Goal: Task Accomplishment & Management: Complete application form

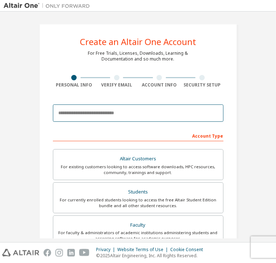
click at [200, 108] on input "email" at bounding box center [138, 112] width 170 height 17
type input "**********"
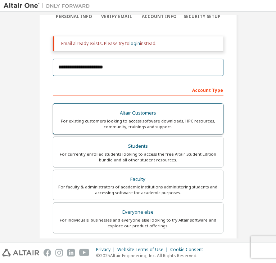
scroll to position [99, 0]
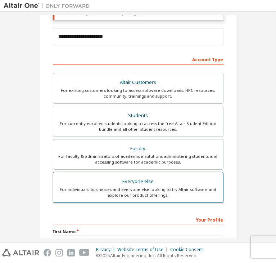
click at [171, 191] on div "For individuals, businesses and everyone else looking to try Altair software an…" at bounding box center [138, 192] width 161 height 12
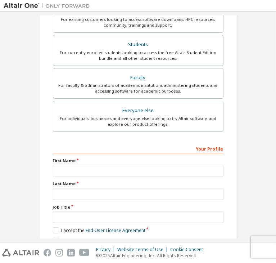
scroll to position [179, 0]
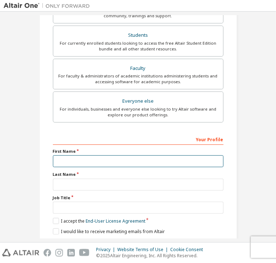
click at [101, 157] on input "text" at bounding box center [138, 161] width 170 height 12
type input "*******"
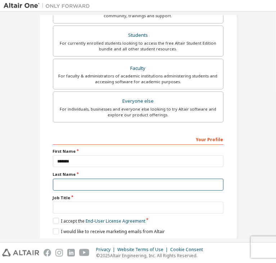
click at [148, 178] on input "text" at bounding box center [138, 184] width 170 height 12
type input "*********"
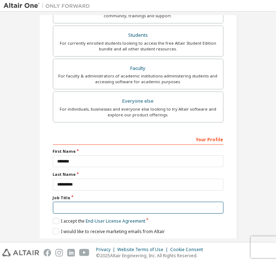
click at [138, 201] on input "text" at bounding box center [138, 207] width 170 height 12
type input "*******"
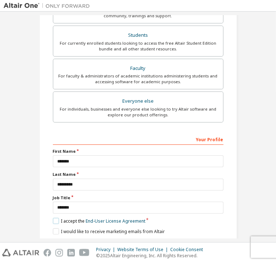
click at [55, 218] on label "I accept the End-User License Agreement" at bounding box center [99, 221] width 92 height 6
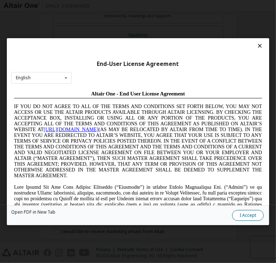
scroll to position [0, 0]
click at [232, 214] on button "I Accept" at bounding box center [248, 215] width 32 height 11
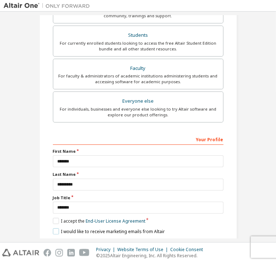
click at [53, 228] on label "I would like to receive marketing emails from Altair" at bounding box center [109, 231] width 112 height 6
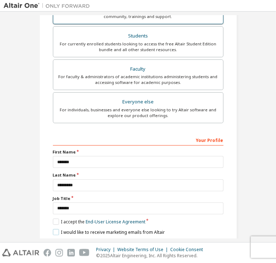
scroll to position [179, 0]
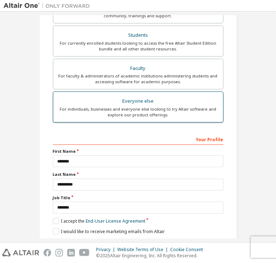
click at [134, 99] on div "Everyone else" at bounding box center [138, 101] width 161 height 10
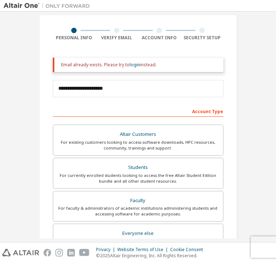
scroll to position [0, 0]
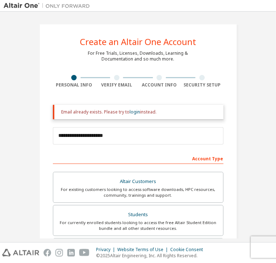
click at [113, 83] on div "Verify Email" at bounding box center [116, 85] width 43 height 6
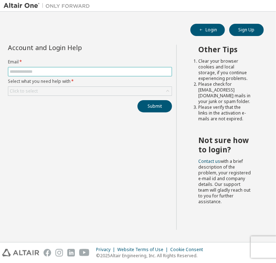
click at [52, 71] on input "text" at bounding box center [90, 72] width 160 height 6
type input "**********"
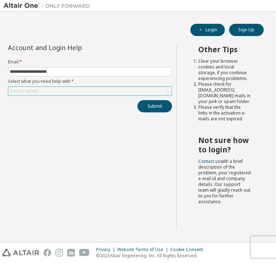
click at [56, 92] on div "Click to select" at bounding box center [89, 91] width 163 height 9
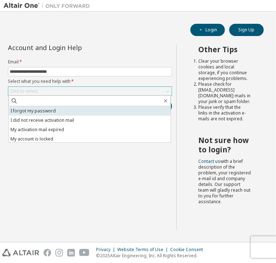
click at [49, 113] on li "I forgot my password" at bounding box center [90, 110] width 162 height 9
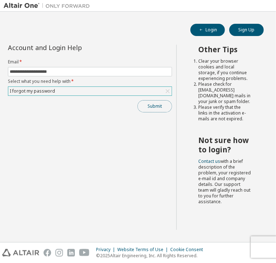
click at [153, 105] on button "Submit" at bounding box center [154, 106] width 35 height 12
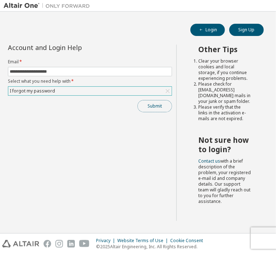
click at [158, 104] on button "Submit" at bounding box center [154, 106] width 35 height 12
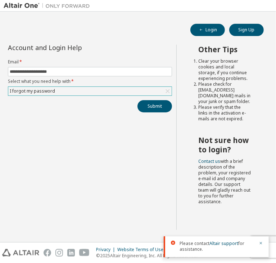
click at [79, 110] on div "Submit" at bounding box center [90, 106] width 164 height 12
click at [155, 104] on button "Submit" at bounding box center [154, 106] width 35 height 12
